Goal: Find specific page/section: Find specific page/section

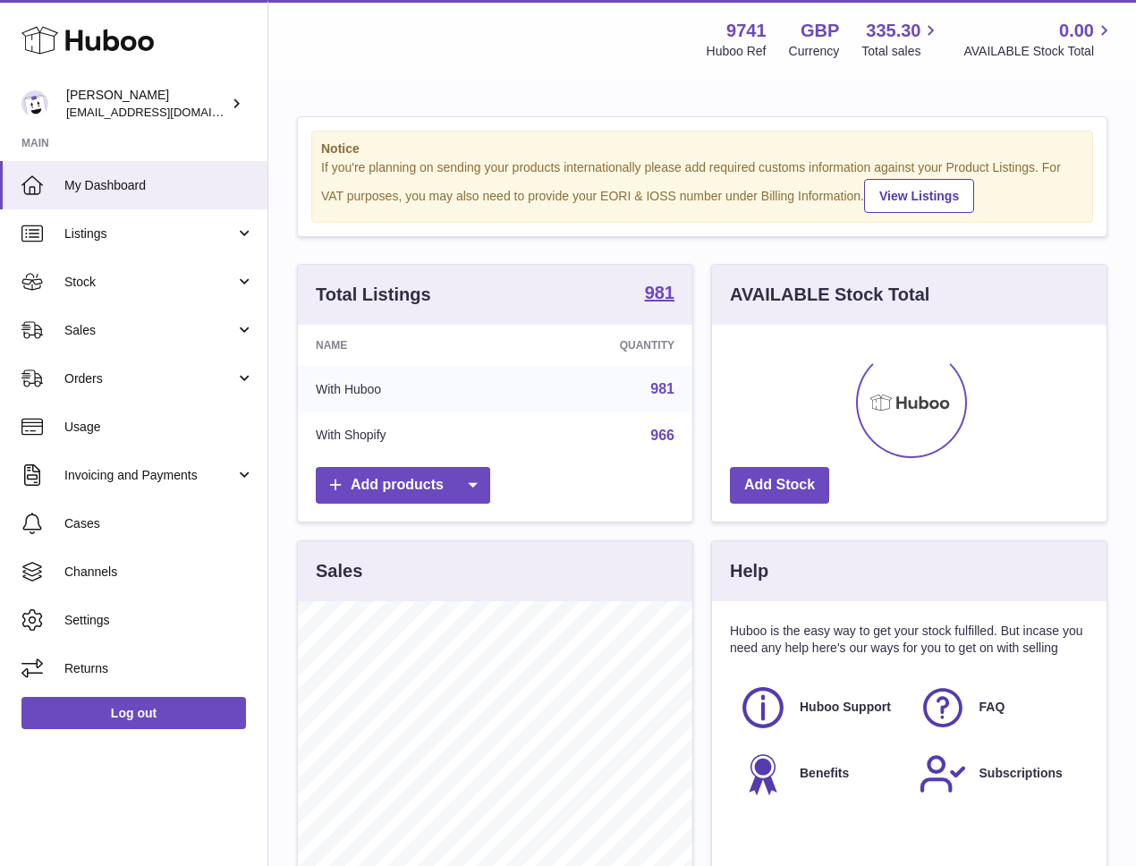
scroll to position [279, 395]
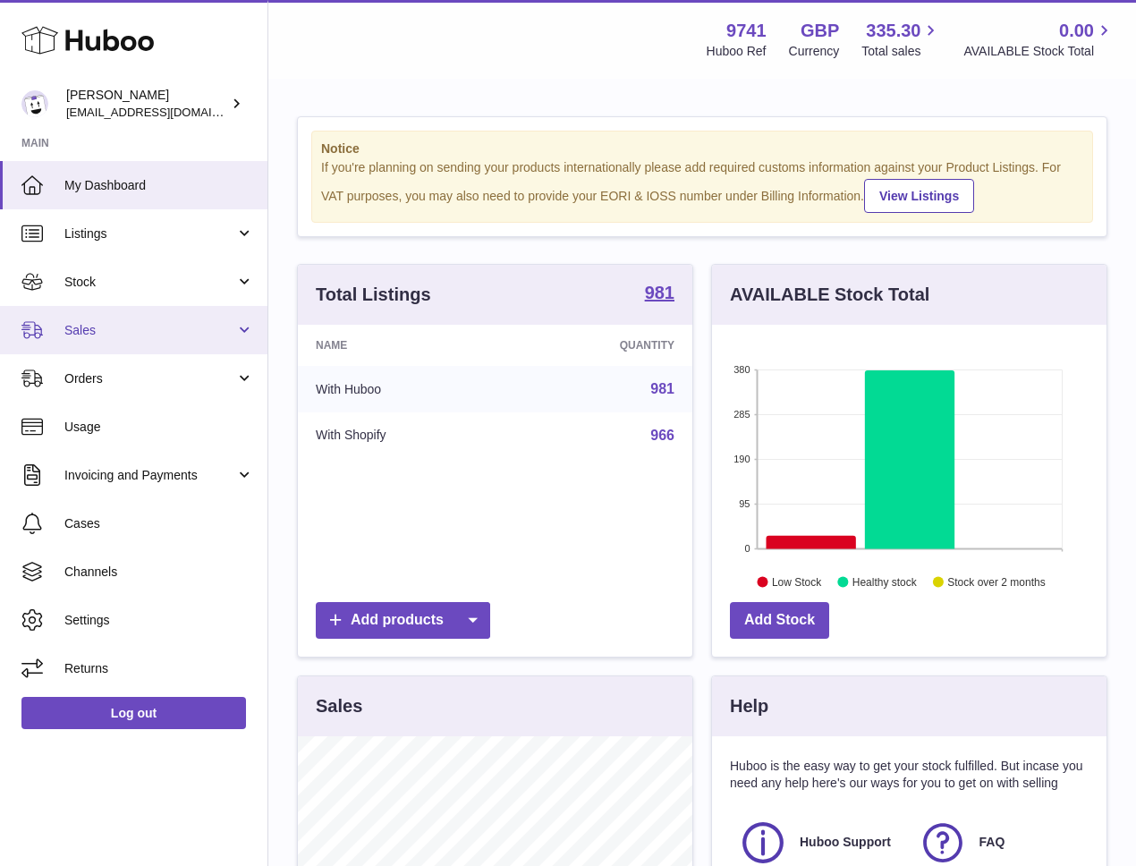
click at [89, 322] on span "Sales" at bounding box center [149, 330] width 171 height 17
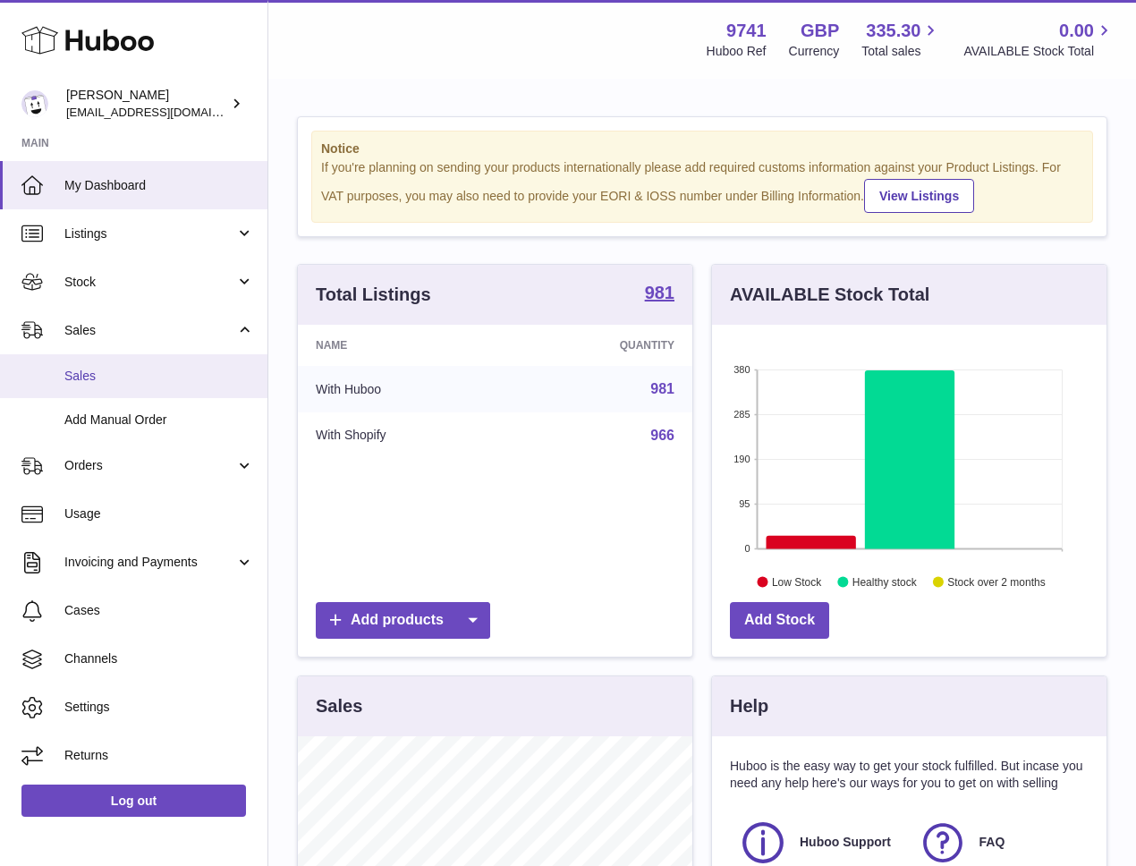
click at [95, 370] on span "Sales" at bounding box center [159, 376] width 190 height 17
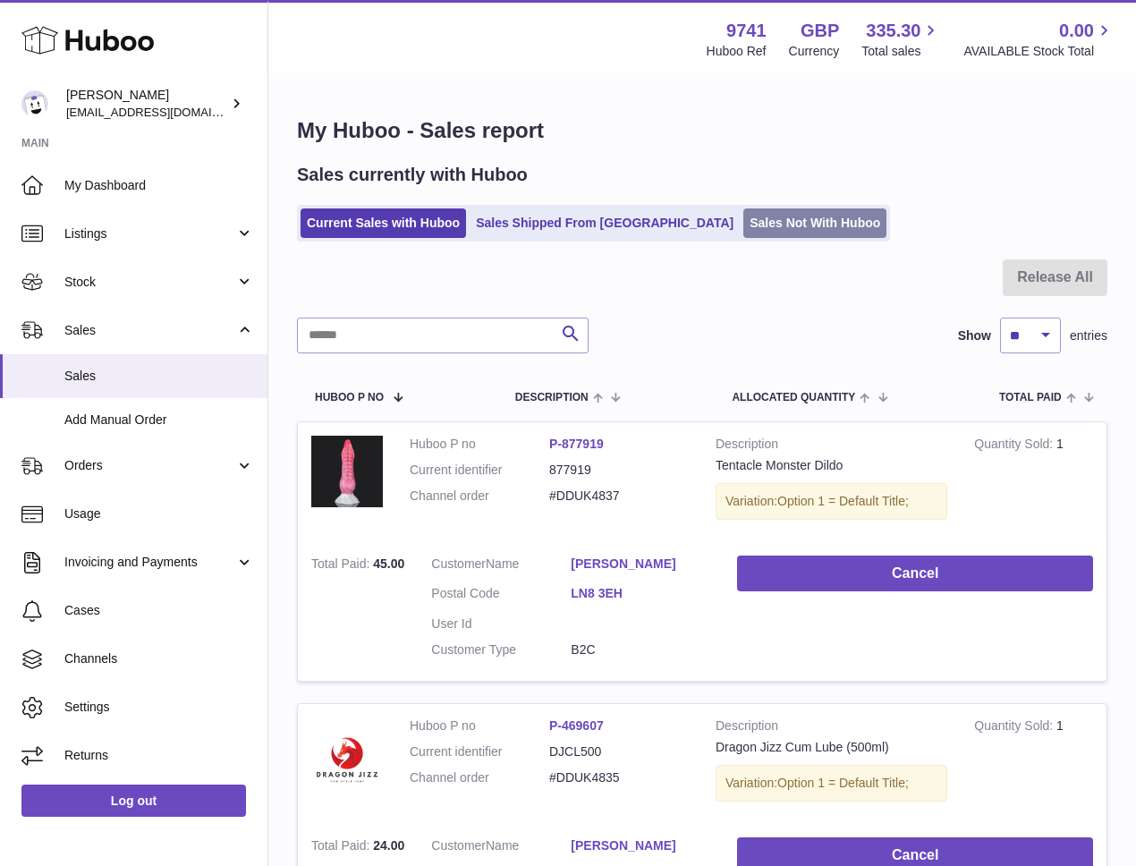
click at [743, 234] on link "Sales Not With Huboo" at bounding box center [814, 223] width 143 height 30
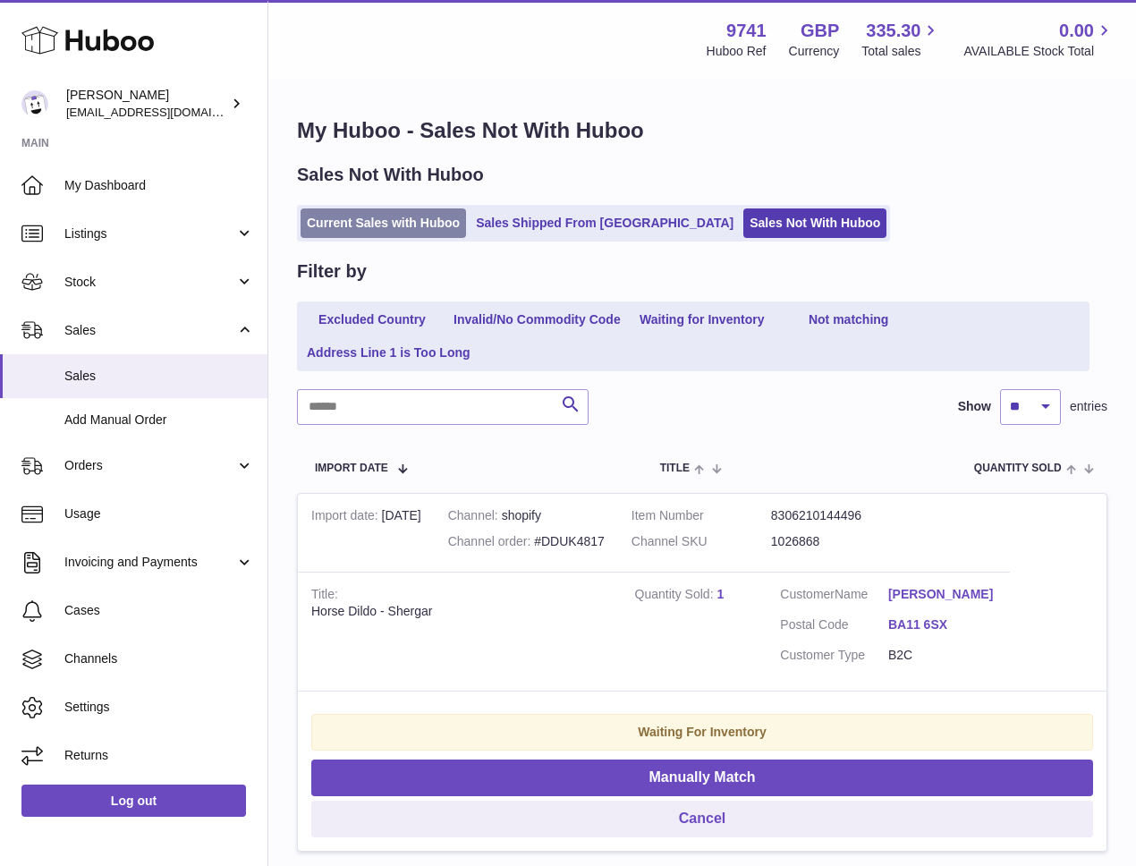
click at [423, 218] on link "Current Sales with Huboo" at bounding box center [384, 223] width 166 height 30
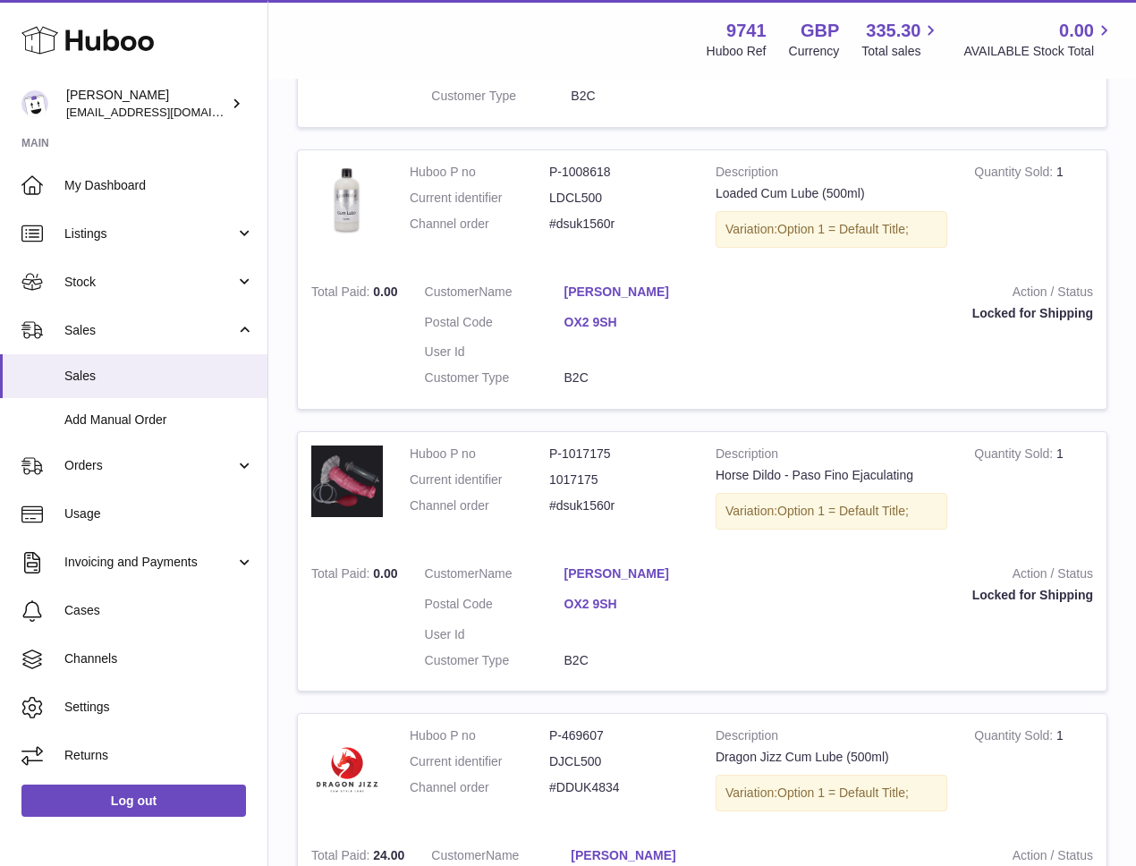
scroll to position [1987, 0]
